Goal: Navigation & Orientation: Find specific page/section

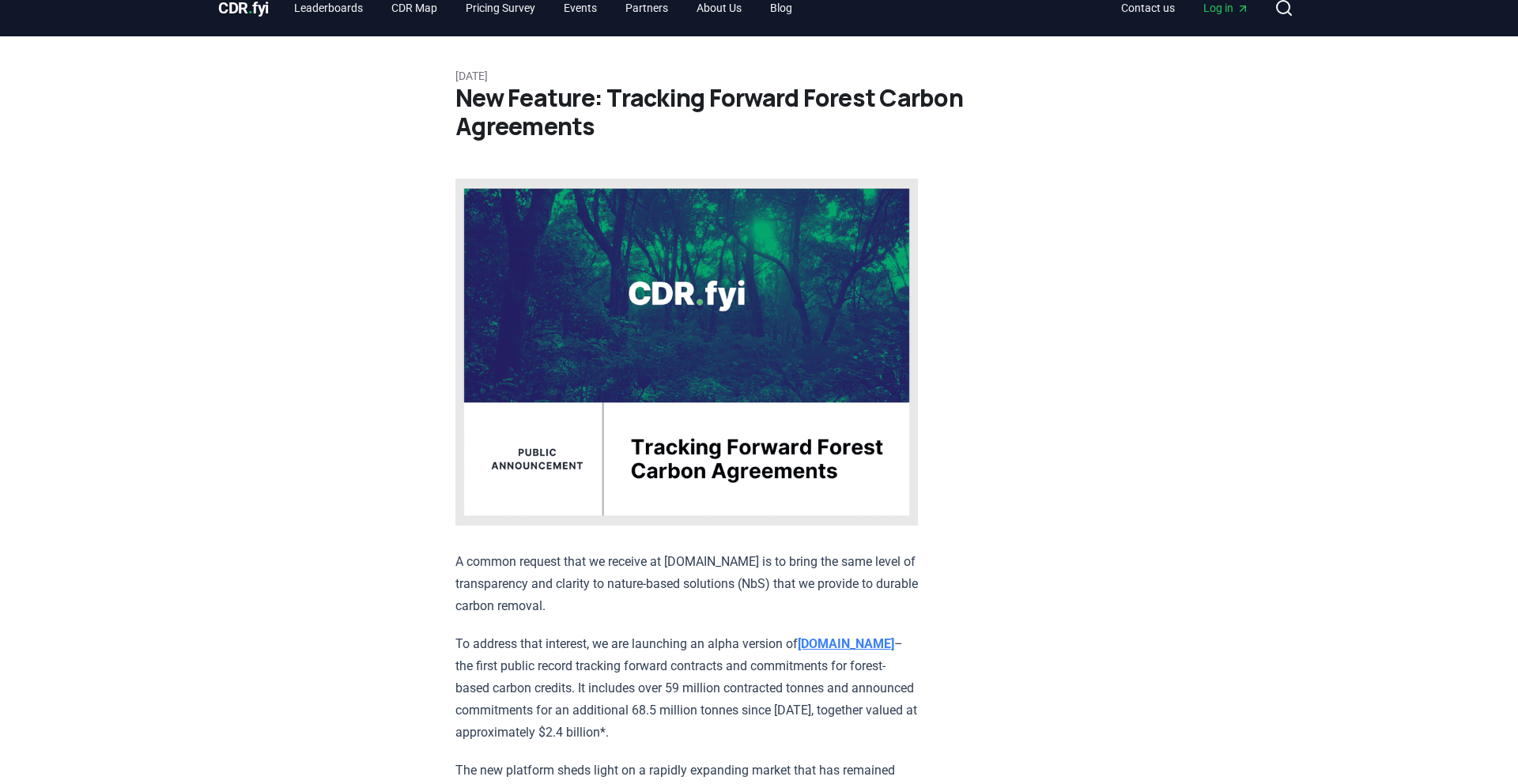
scroll to position [256, 0]
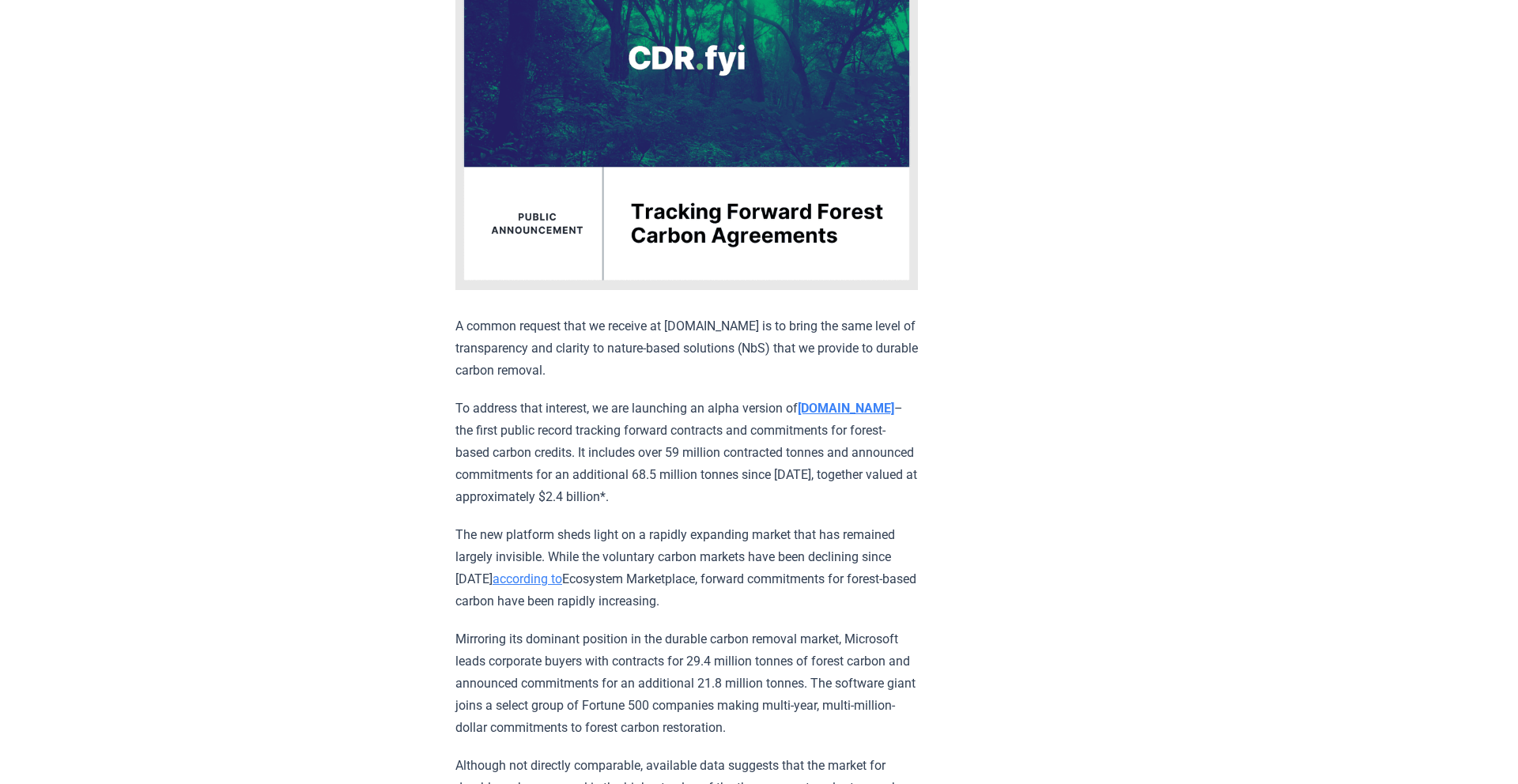
click at [850, 415] on strong "nbs.CDR.fyi" at bounding box center [846, 408] width 96 height 15
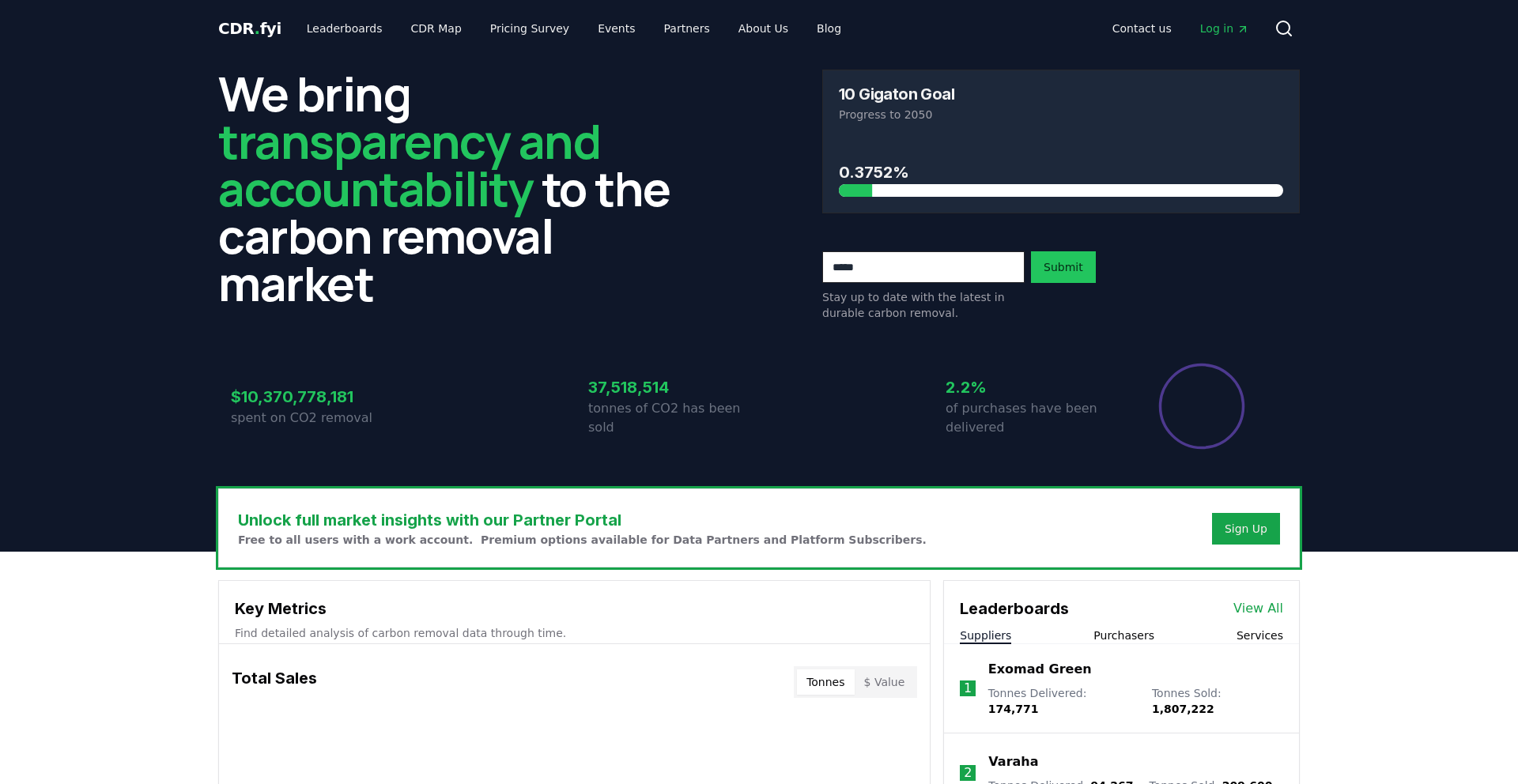
scroll to position [164, 0]
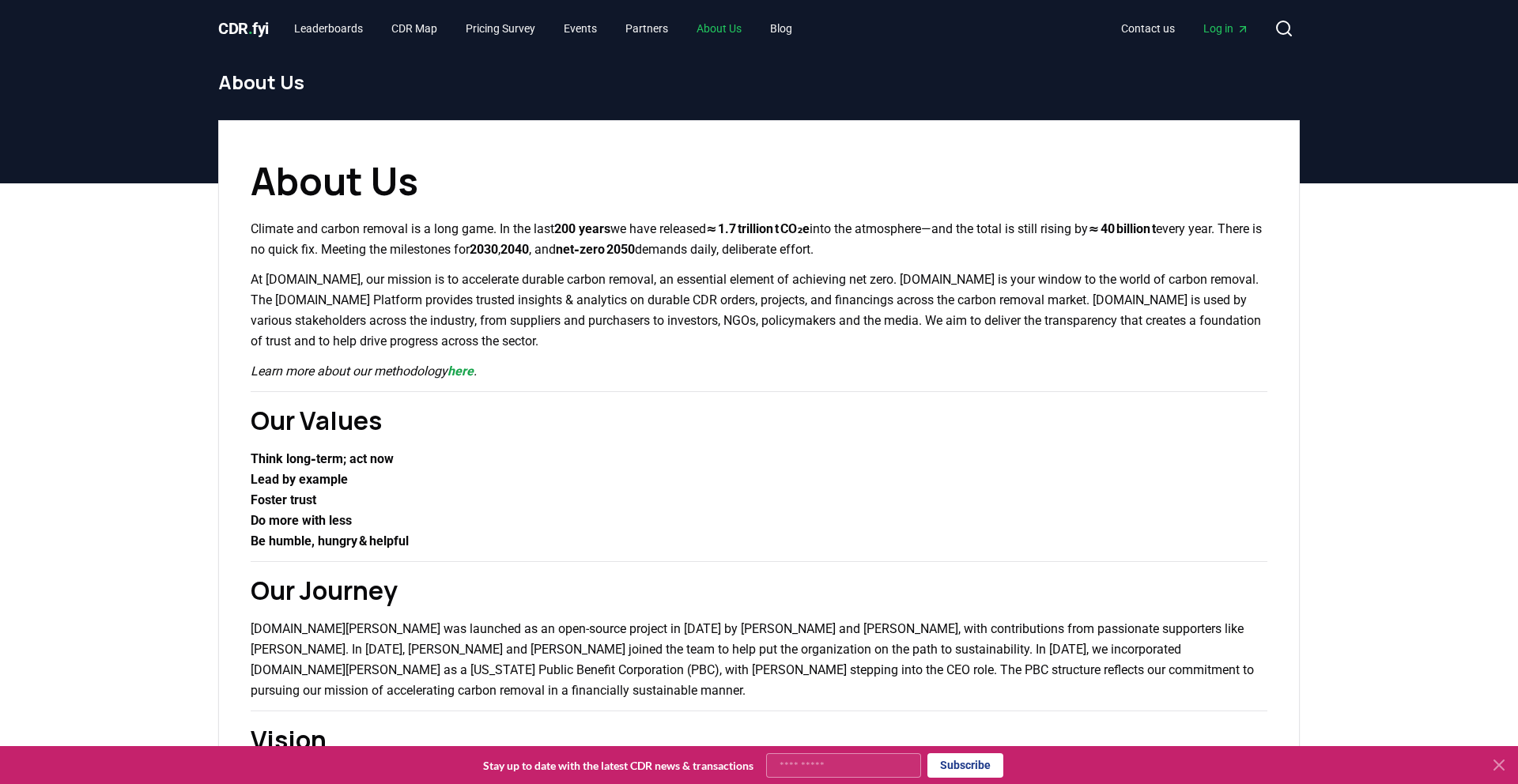
click at [742, 30] on link "About Us" at bounding box center [719, 28] width 70 height 28
